Goal: Communication & Community: Ask a question

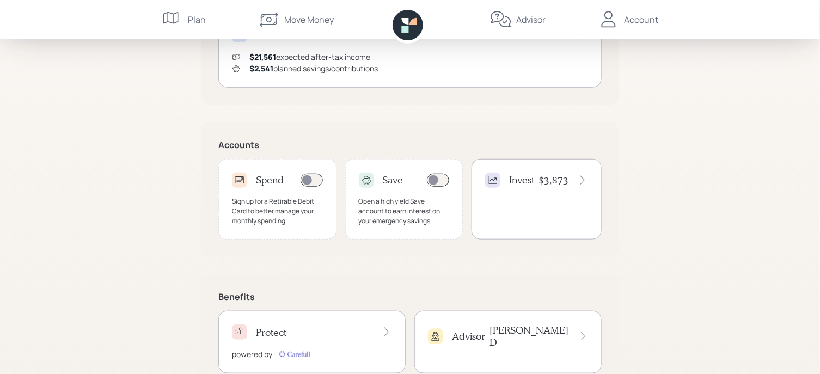
scroll to position [271, 0]
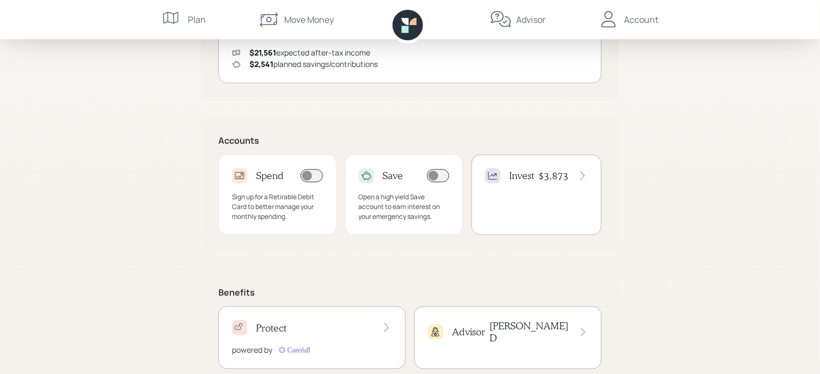
click at [323, 335] on div "Protect powered by" at bounding box center [311, 338] width 187 height 63
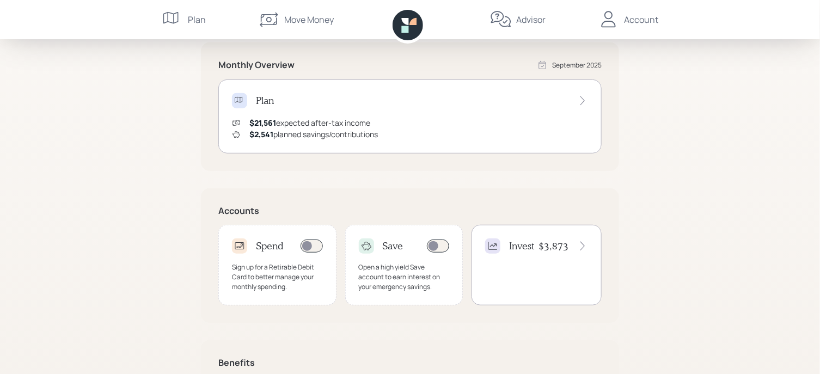
scroll to position [300, 0]
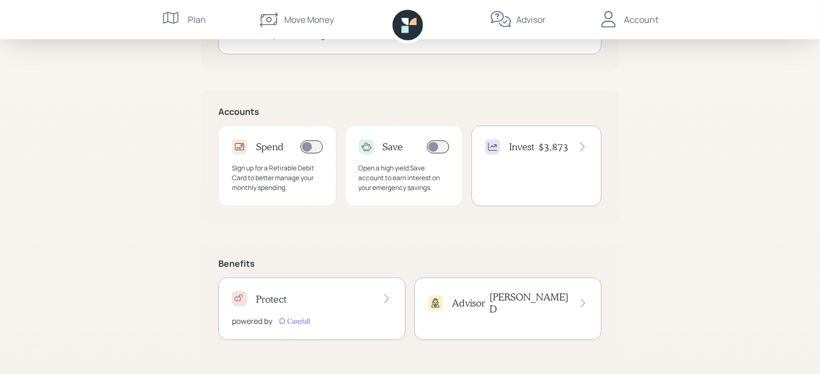
click at [502, 293] on div "Advisor [PERSON_NAME]" at bounding box center [508, 302] width 160 height 23
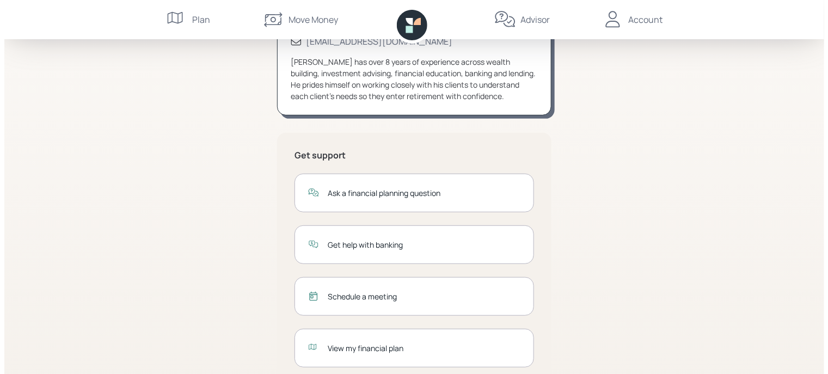
scroll to position [137, 0]
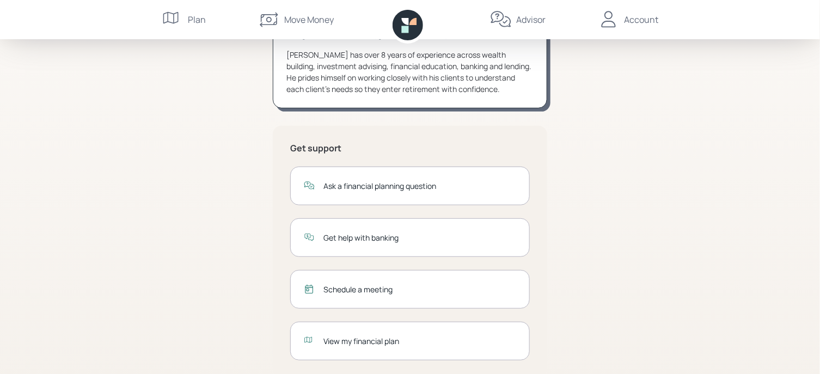
click at [371, 174] on div "Ask a financial planning question" at bounding box center [410, 186] width 240 height 39
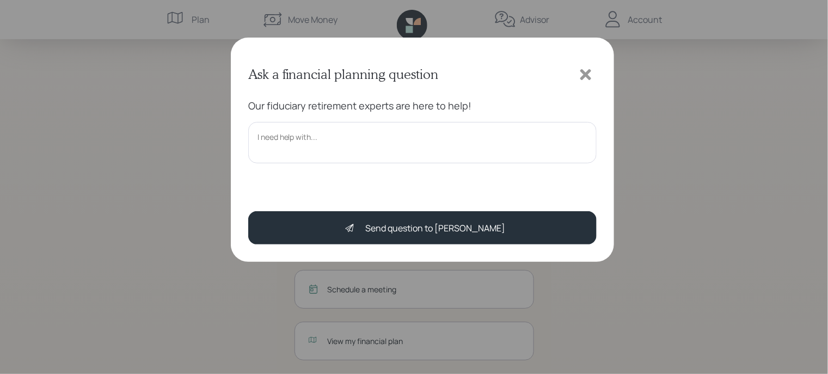
click at [323, 144] on textarea at bounding box center [422, 142] width 349 height 41
paste textarea "[PERSON_NAME],I set up myself on Carefull and then added my daughter as an addi…"
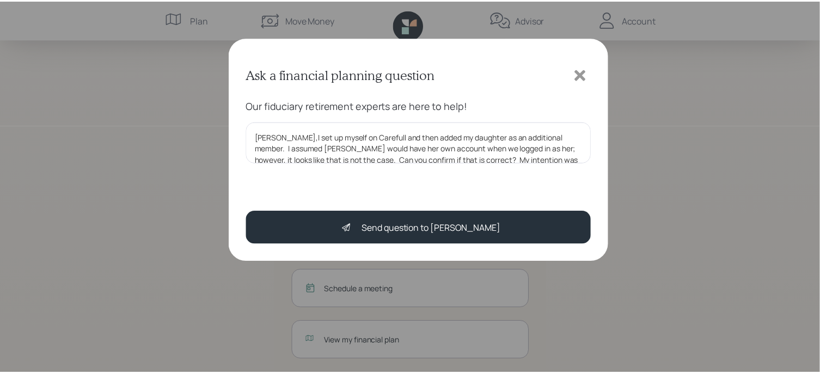
scroll to position [24, 0]
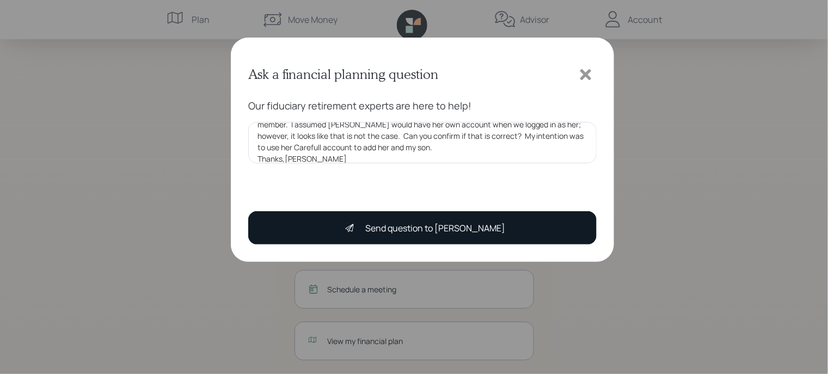
type textarea "[PERSON_NAME],I set up myself on Carefull and then added my daughter as an addi…"
click at [356, 224] on icon at bounding box center [350, 228] width 11 height 11
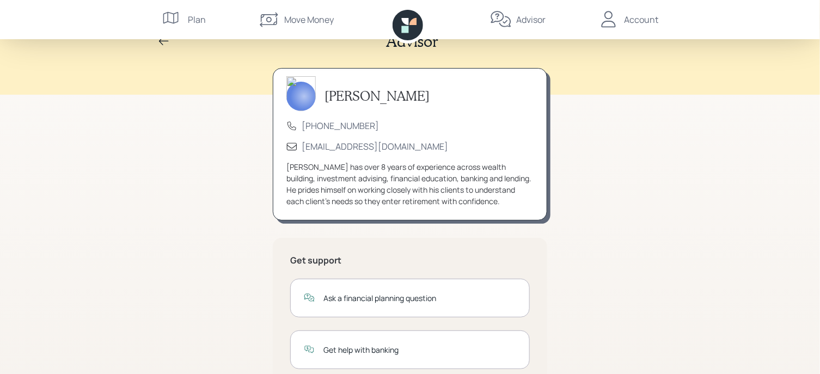
scroll to position [0, 0]
